Goal: Information Seeking & Learning: Learn about a topic

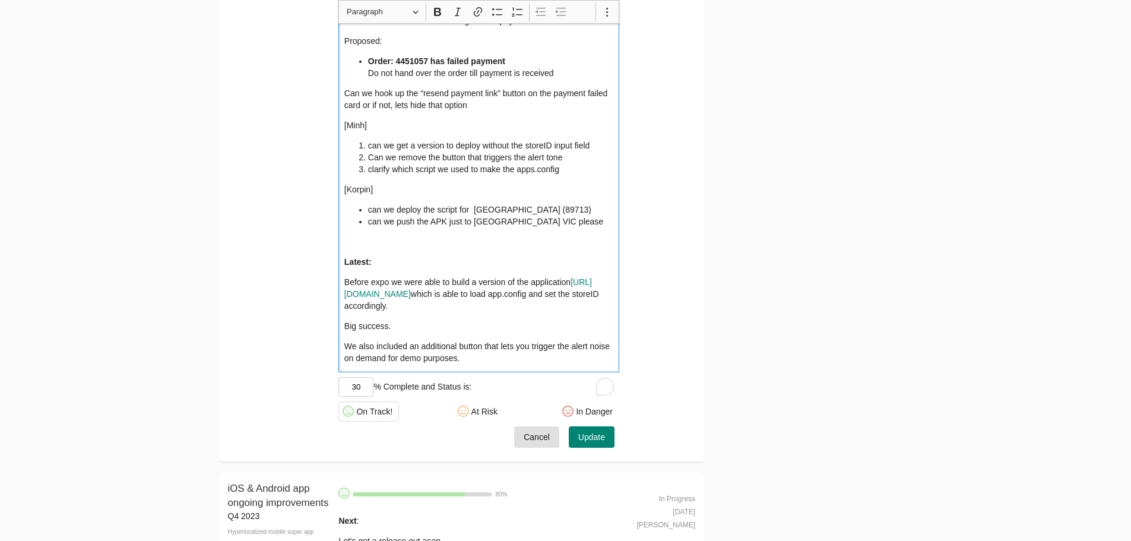
scroll to position [2137, 0]
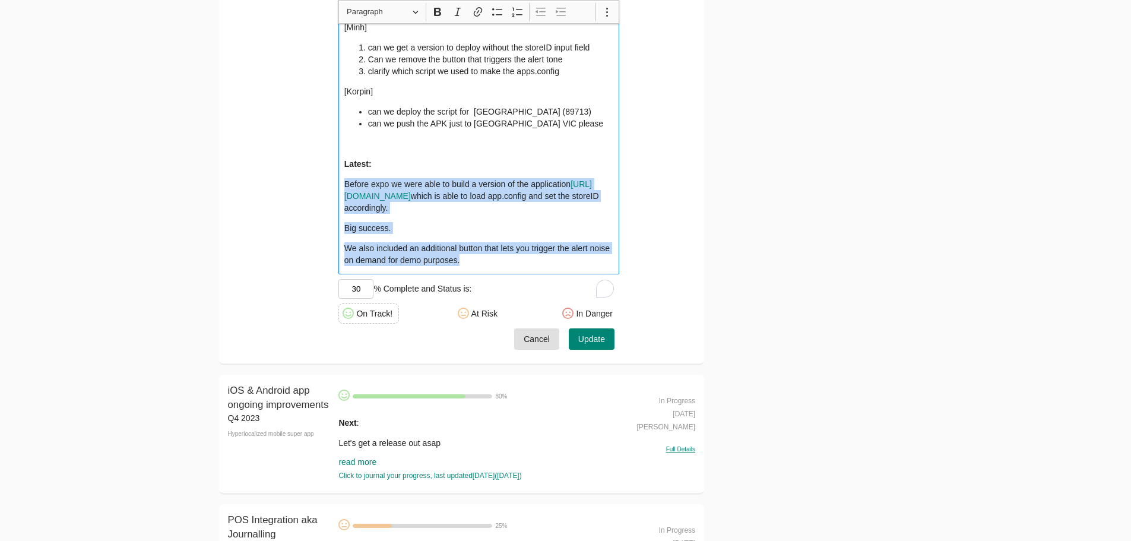
drag, startPoint x: 511, startPoint y: 290, endPoint x: 335, endPoint y: 182, distance: 205.9
click at [335, 182] on div "Honeywell app for payment status Q4 2024 Continued store onboarding retailer an…" at bounding box center [461, 46] width 485 height 637
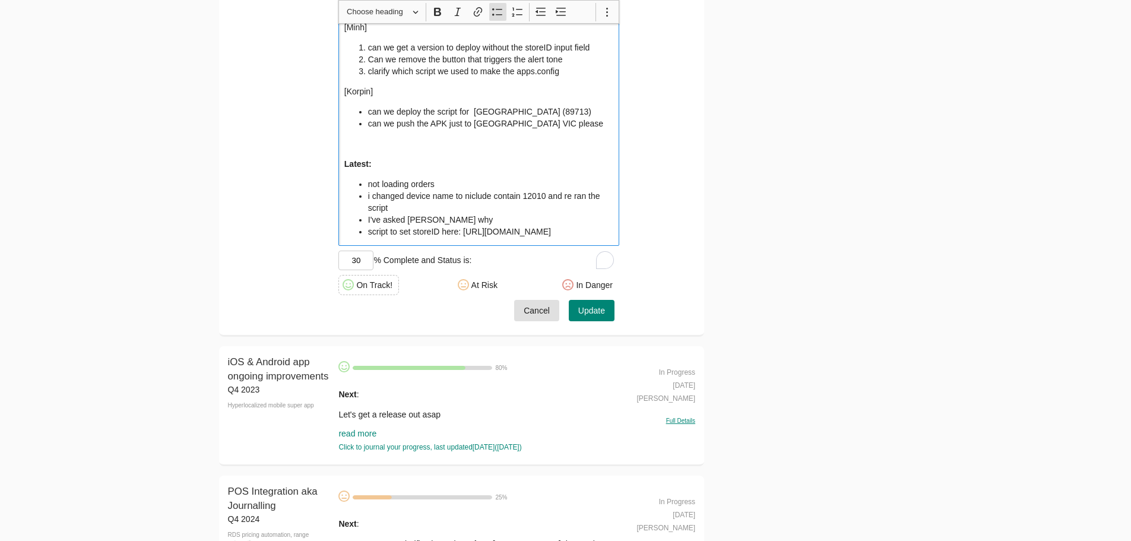
click at [472, 193] on li "i changed device name to niclude contain 12010 and re ran the script" at bounding box center [491, 202] width 246 height 24
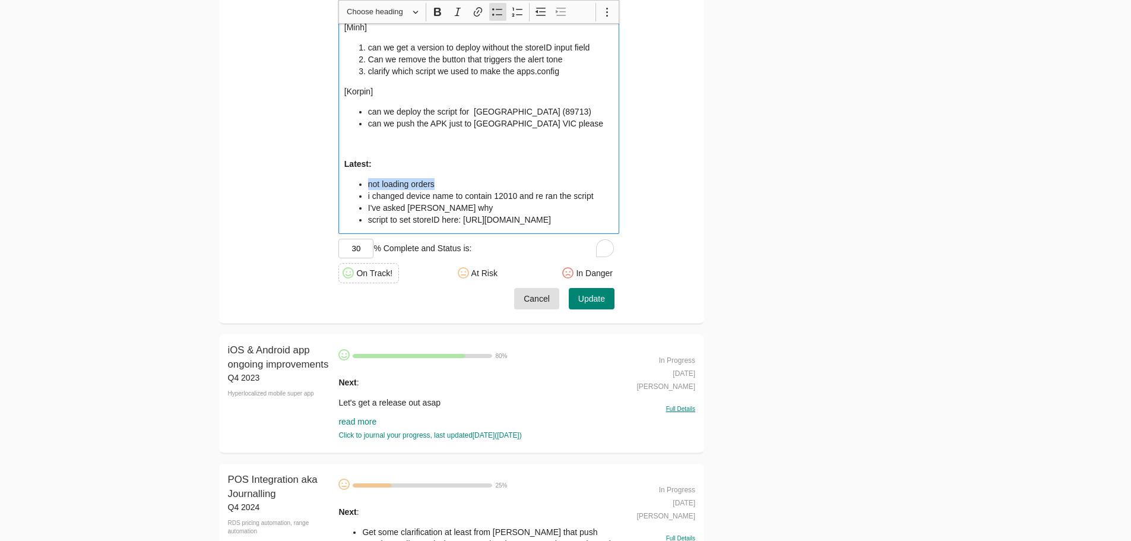
copy li "not loading orders"
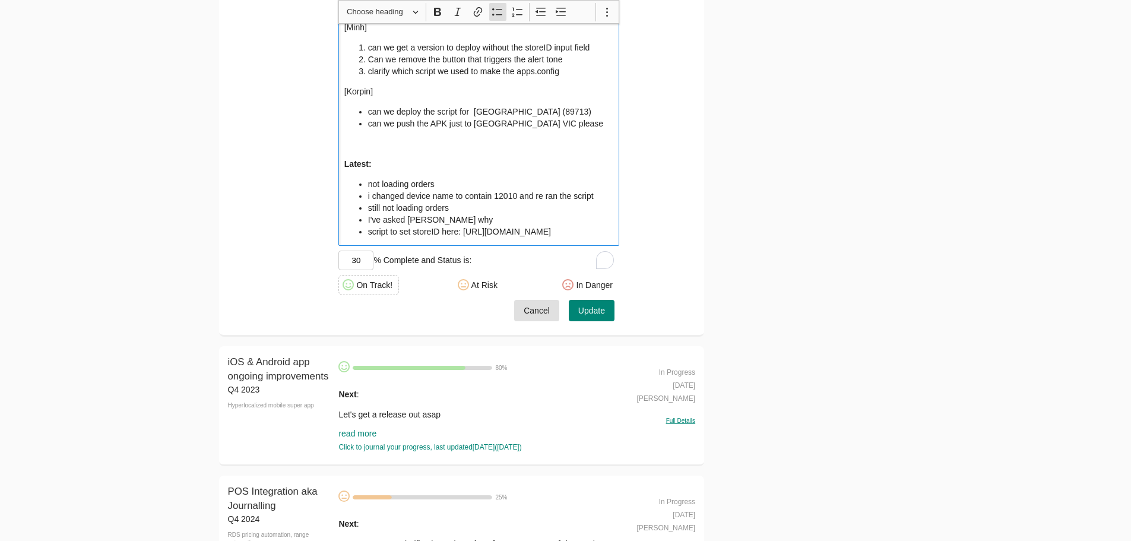
click at [594, 318] on span "Update" at bounding box center [591, 310] width 27 height 15
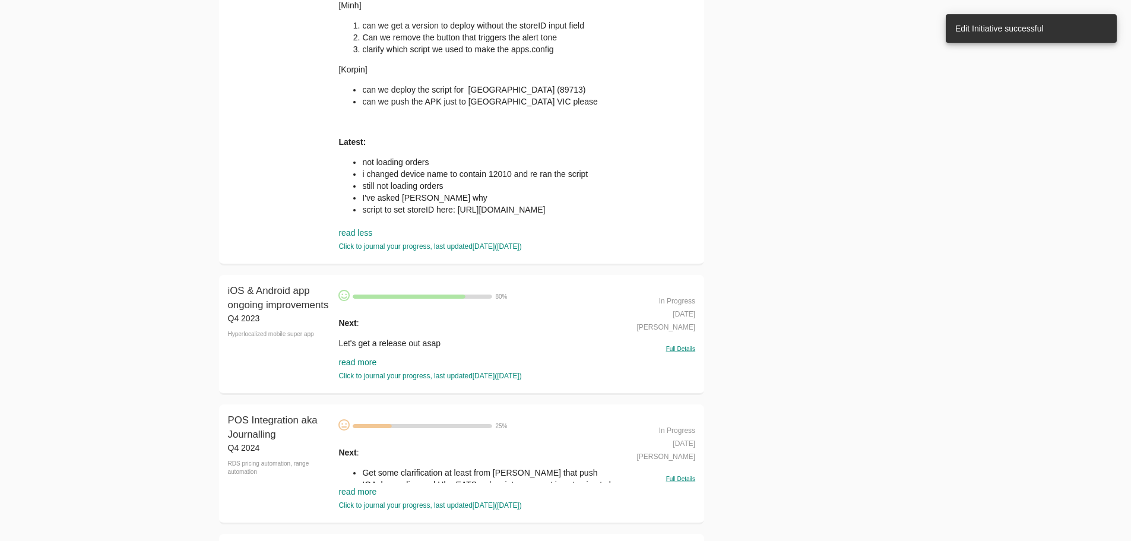
click at [365, 363] on link "read more" at bounding box center [357, 361] width 38 height 9
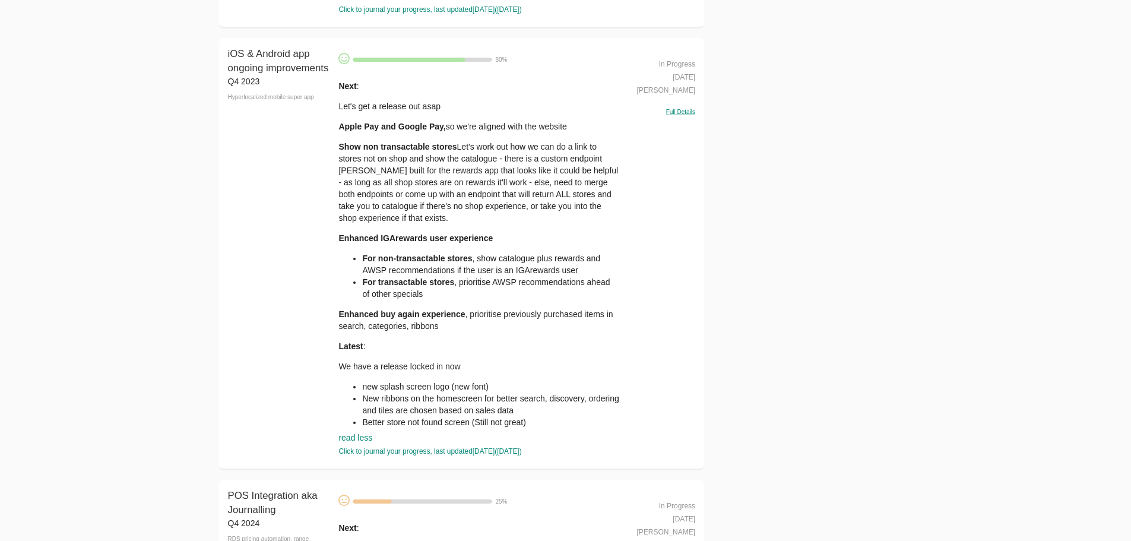
scroll to position [2374, 0]
